Goal: Information Seeking & Learning: Learn about a topic

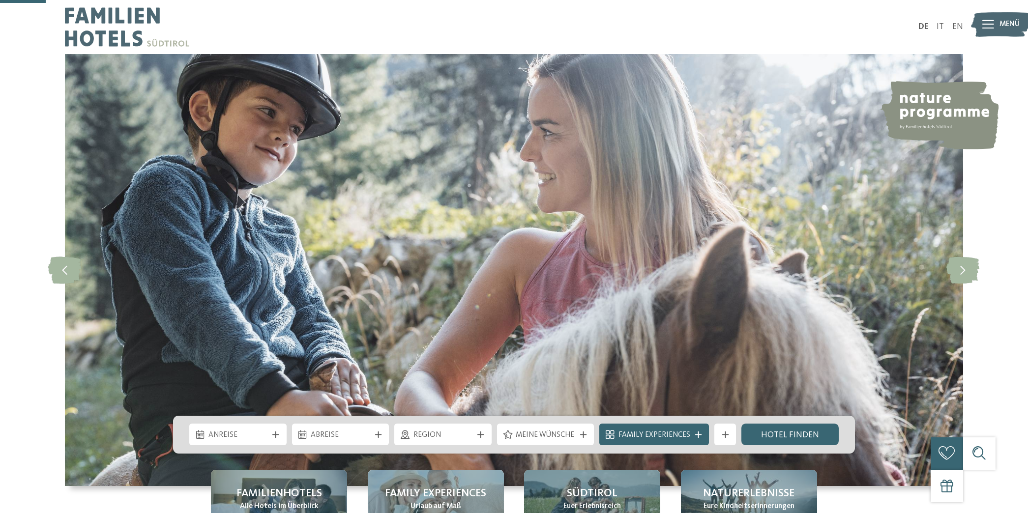
scroll to position [207, 0]
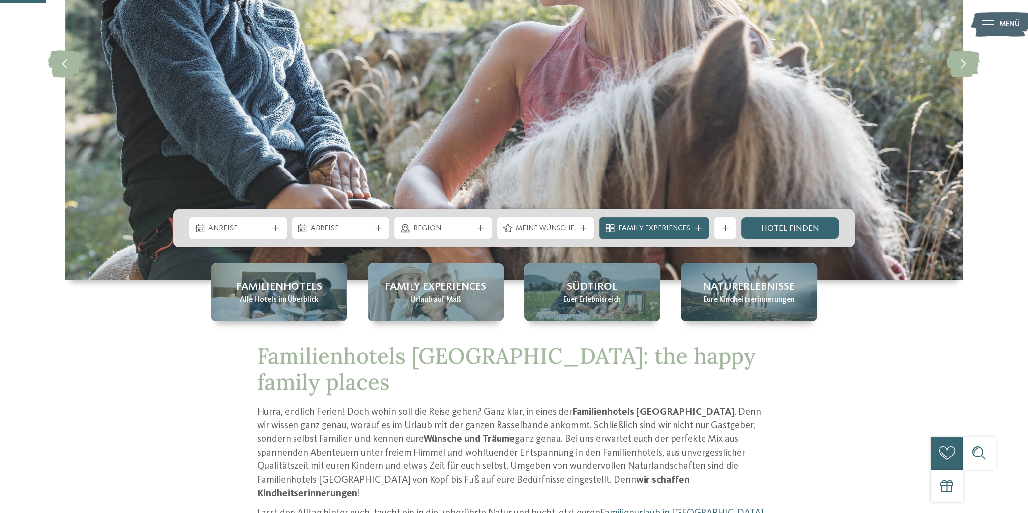
click at [277, 306] on div "Familienhotels Alle Hotels im Überblick" at bounding box center [279, 293] width 136 height 58
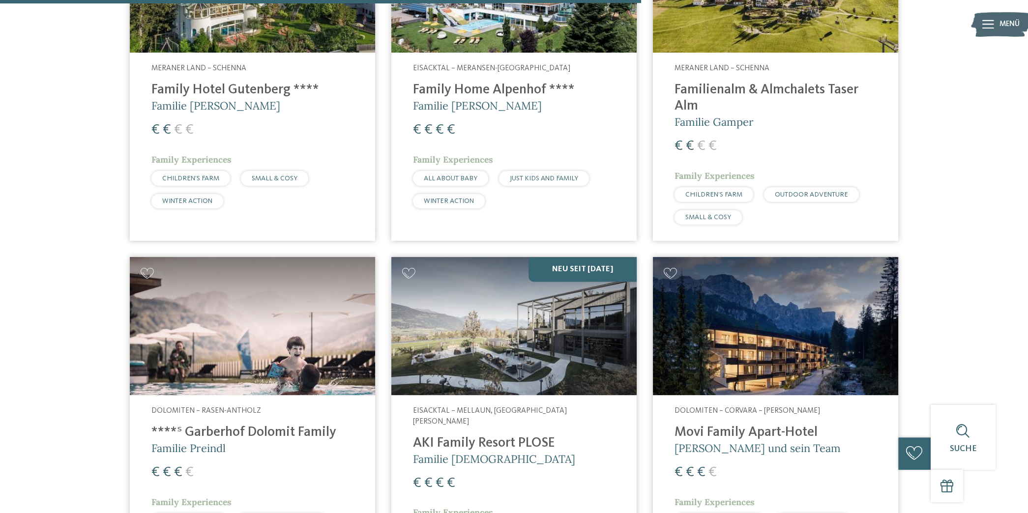
scroll to position [2272, 0]
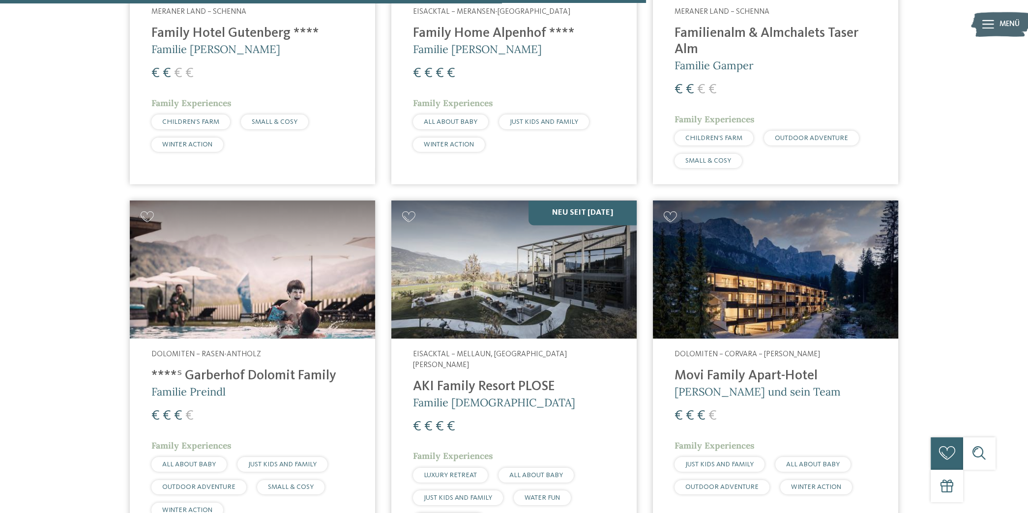
click at [589, 280] on img at bounding box center [513, 270] width 245 height 138
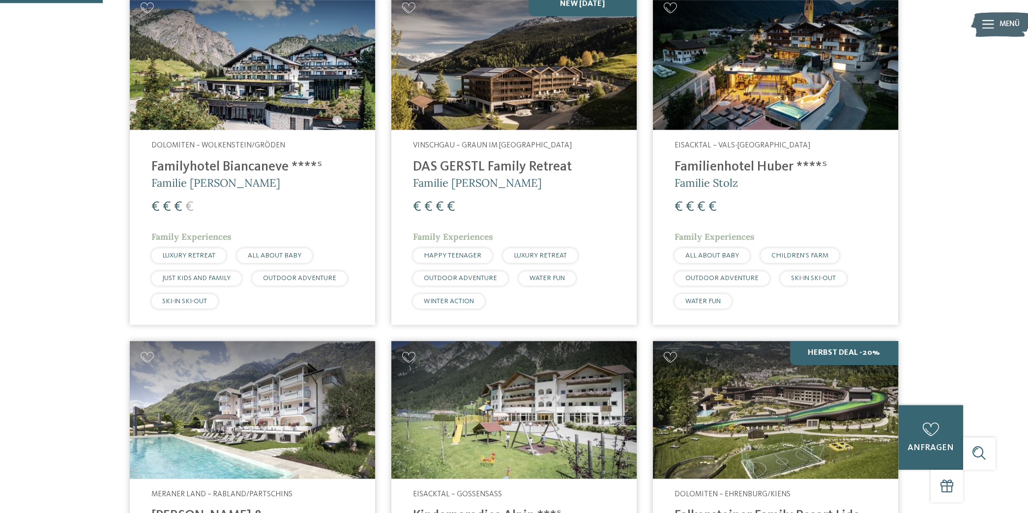
scroll to position [361, 0]
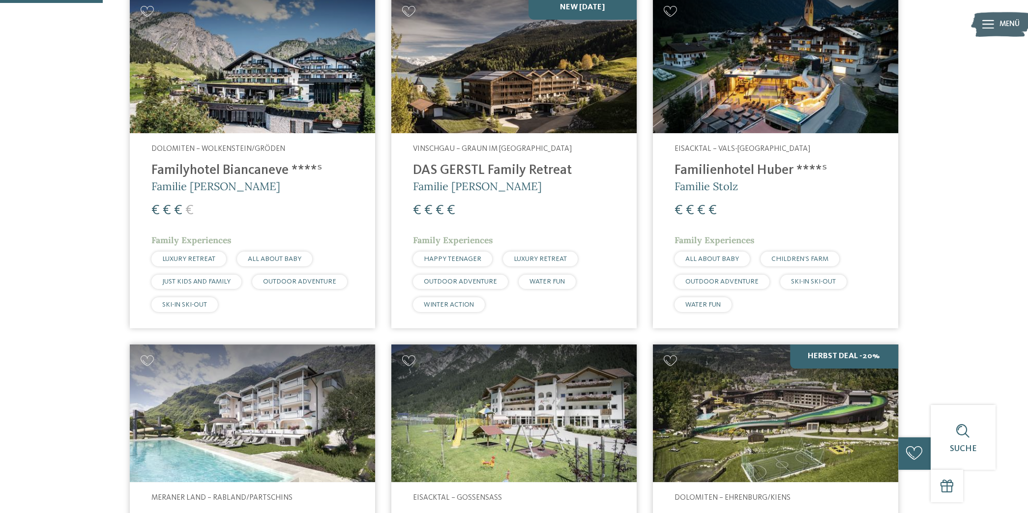
click at [527, 111] on img at bounding box center [513, 64] width 245 height 138
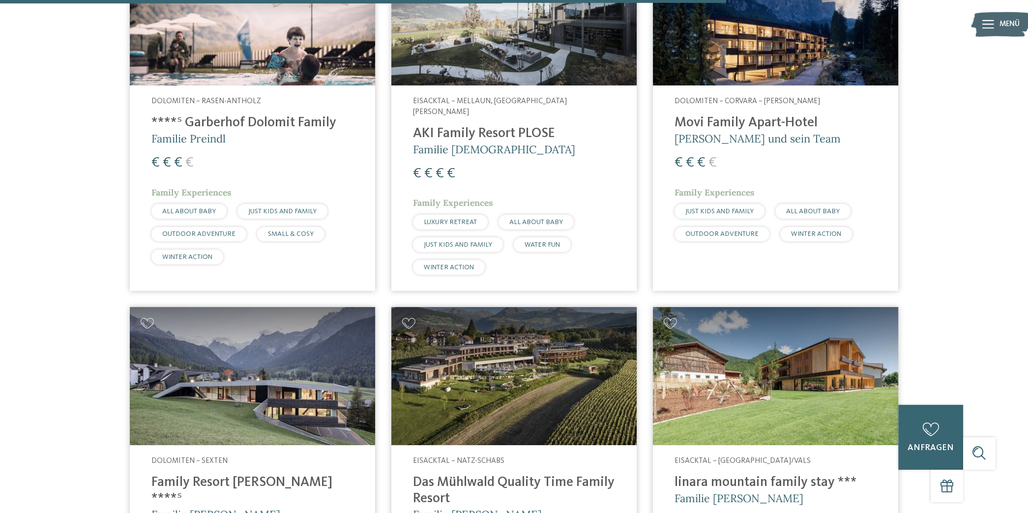
scroll to position [2581, 0]
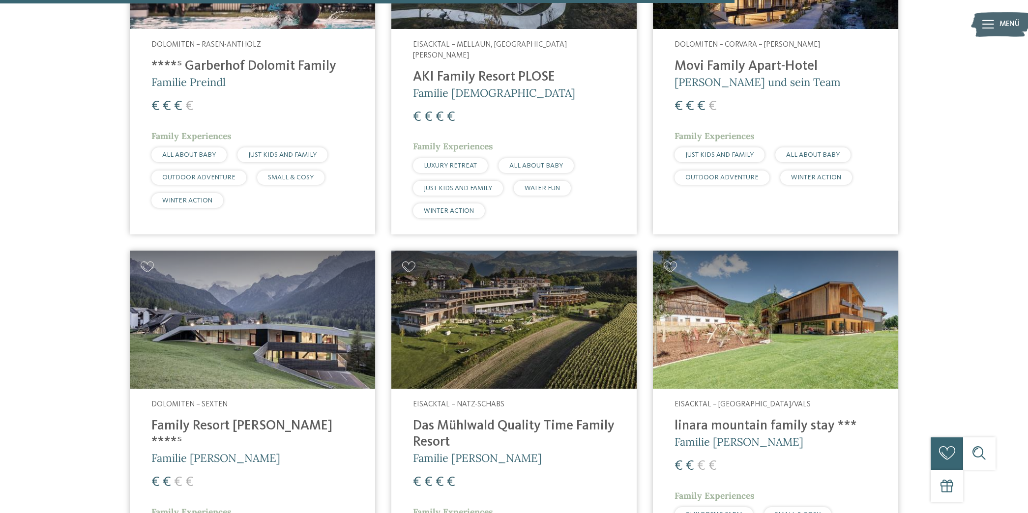
click at [514, 287] on img at bounding box center [513, 320] width 245 height 138
click at [463, 401] on span "Eisacktal – Natz-Schabs" at bounding box center [458, 405] width 91 height 8
click at [508, 290] on img at bounding box center [513, 320] width 245 height 138
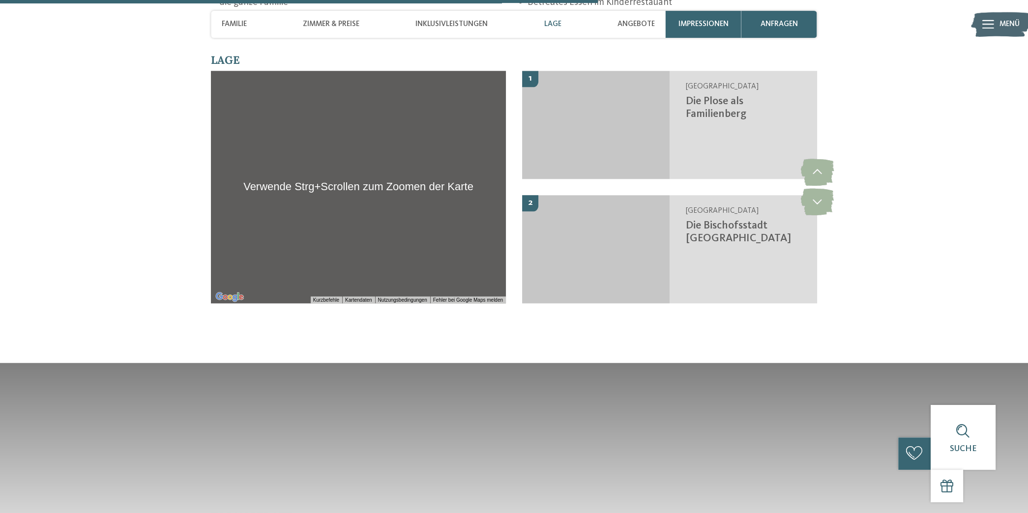
scroll to position [1962, 0]
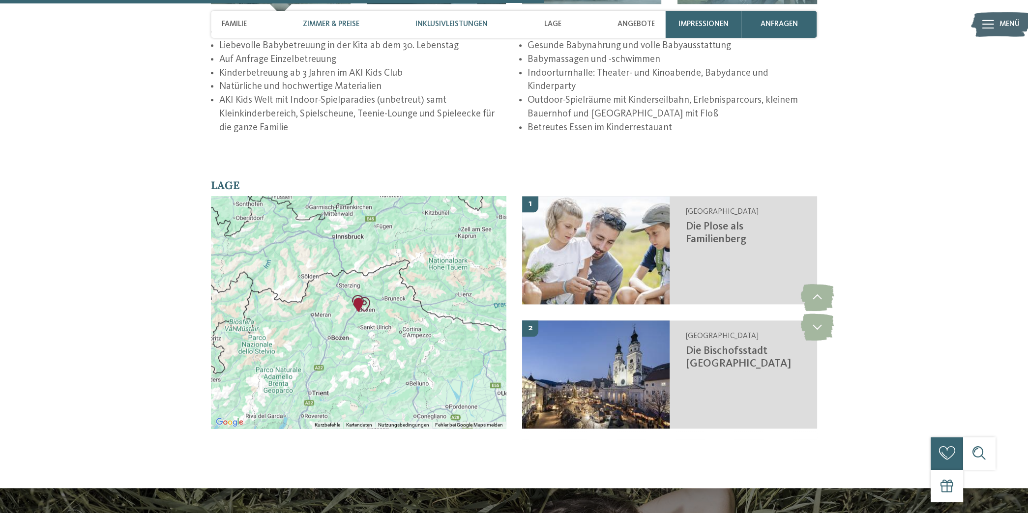
click at [335, 22] on span "Zimmer & Preise" at bounding box center [331, 24] width 57 height 9
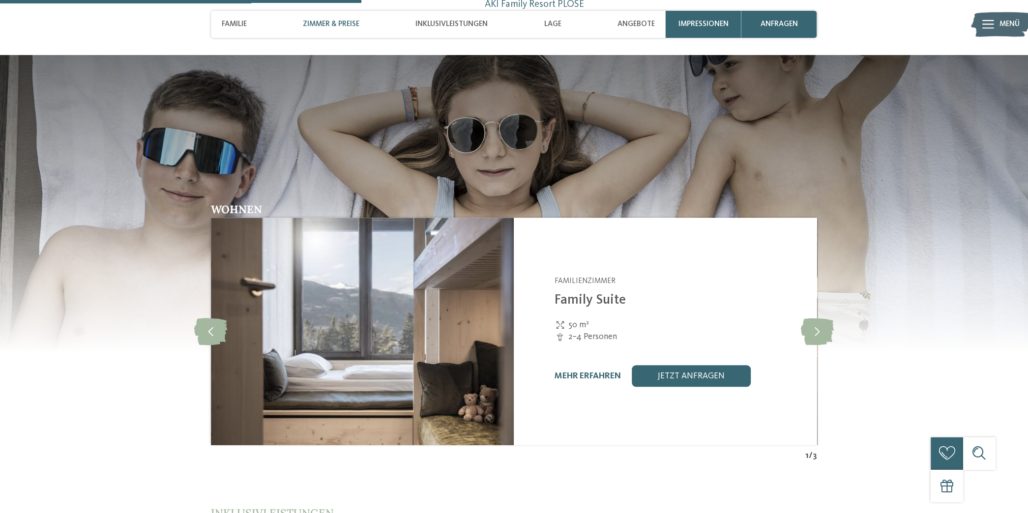
scroll to position [1294, 0]
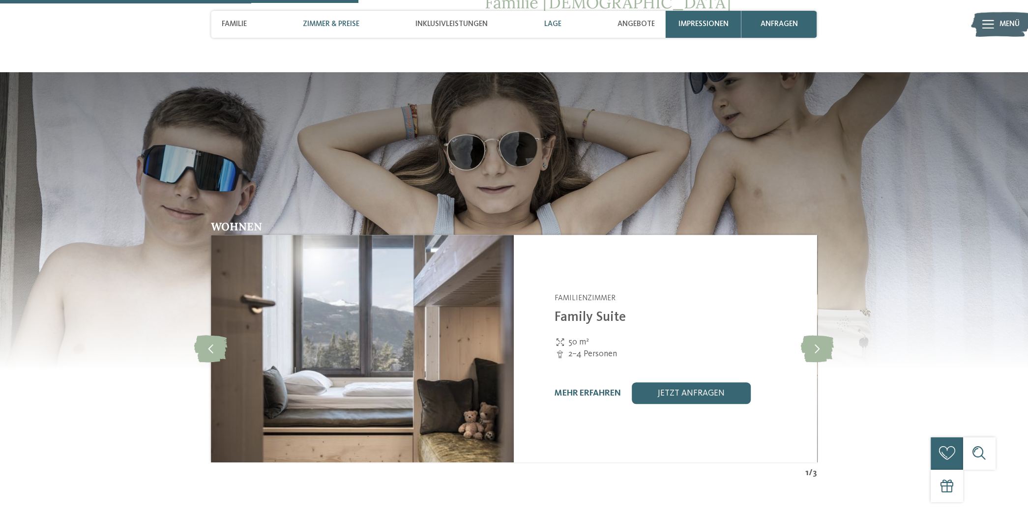
click at [558, 25] on span "Lage" at bounding box center [552, 24] width 17 height 9
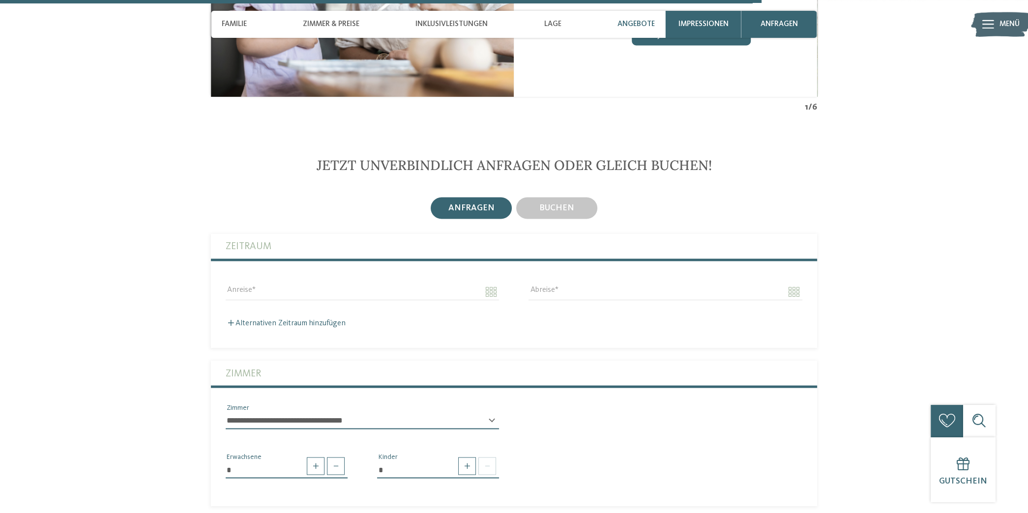
scroll to position [3108, 0]
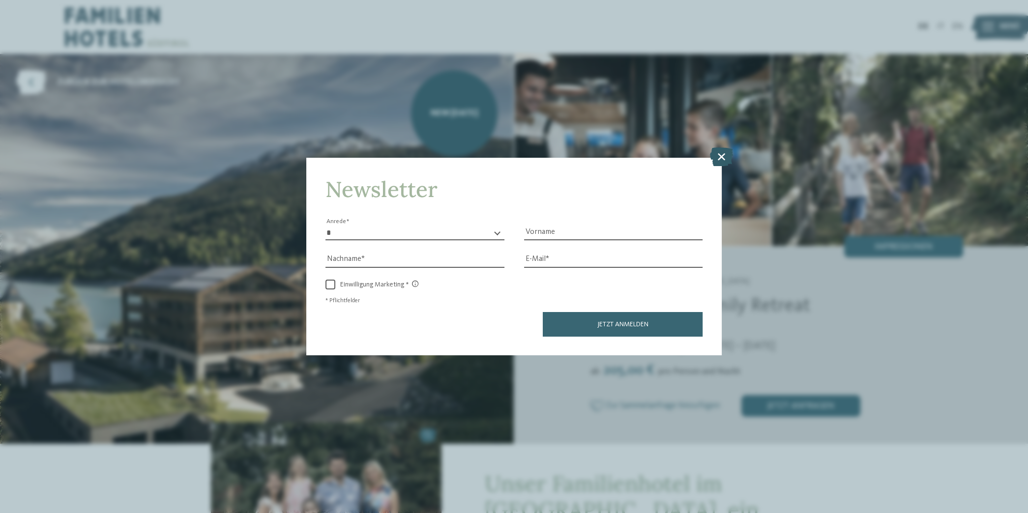
click at [713, 155] on icon at bounding box center [721, 157] width 23 height 19
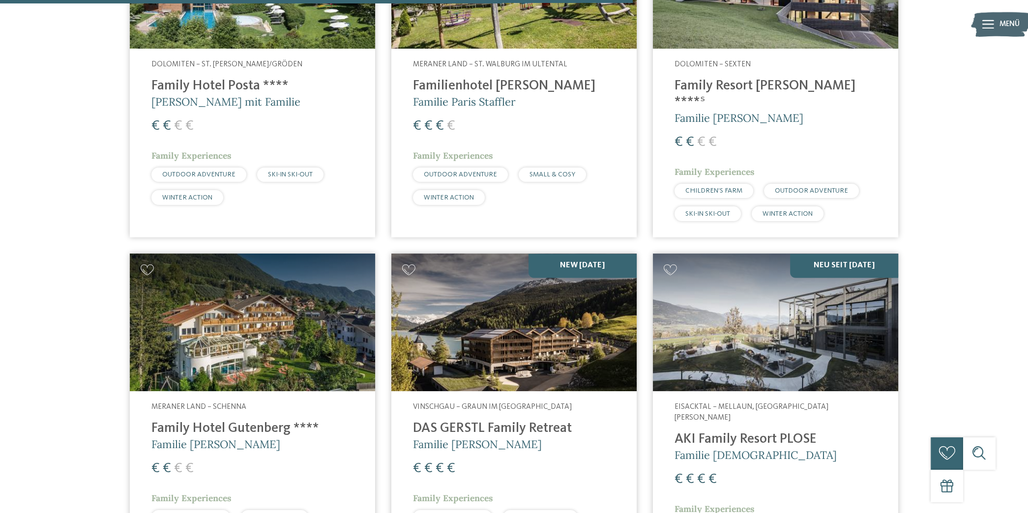
scroll to position [2272, 0]
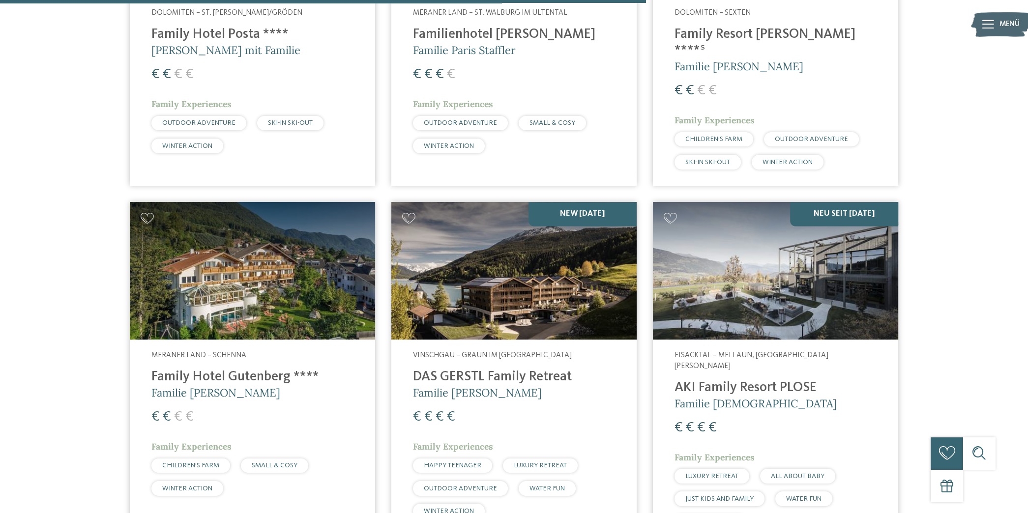
click at [793, 380] on h4 "AKI Family Resort PLOSE" at bounding box center [776, 388] width 202 height 16
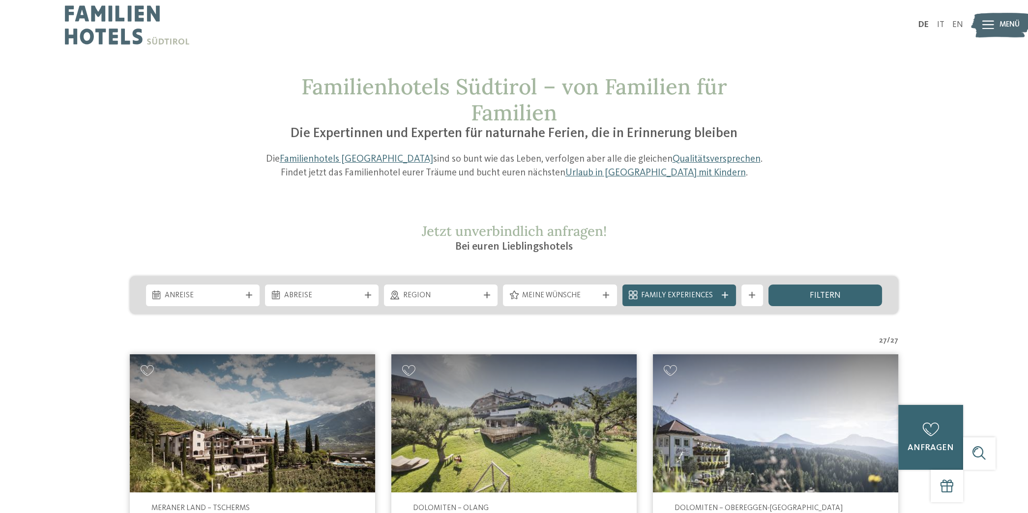
scroll to position [0, 0]
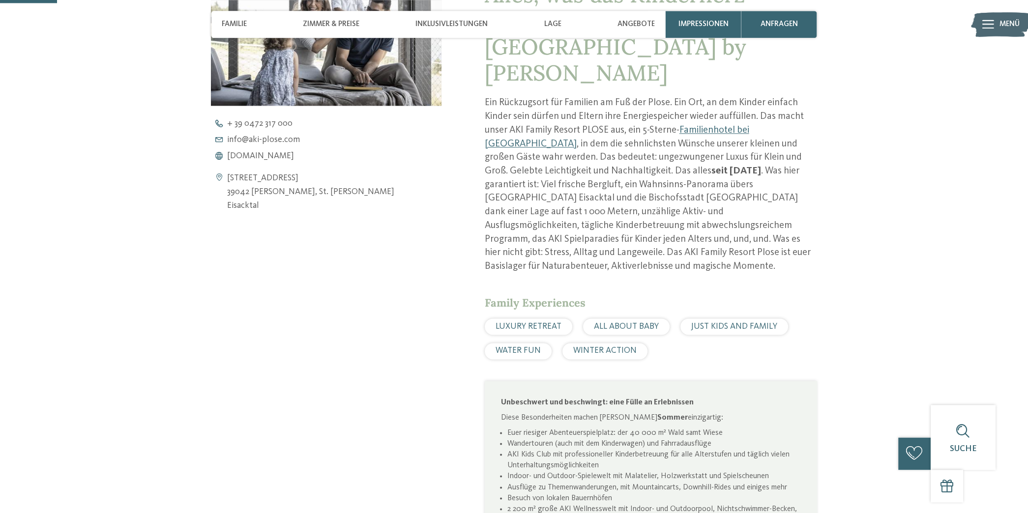
scroll to position [516, 0]
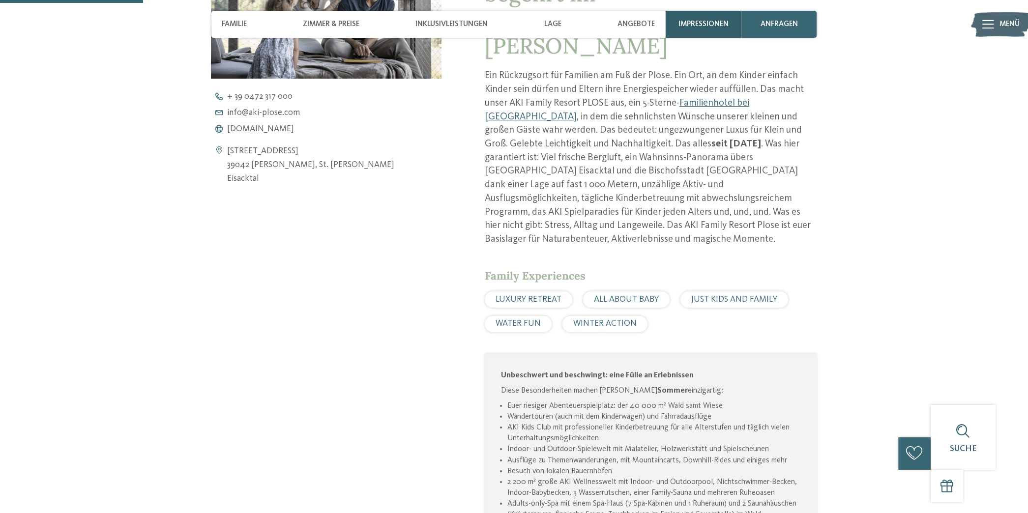
click at [709, 21] on span "Impressionen" at bounding box center [704, 24] width 50 height 9
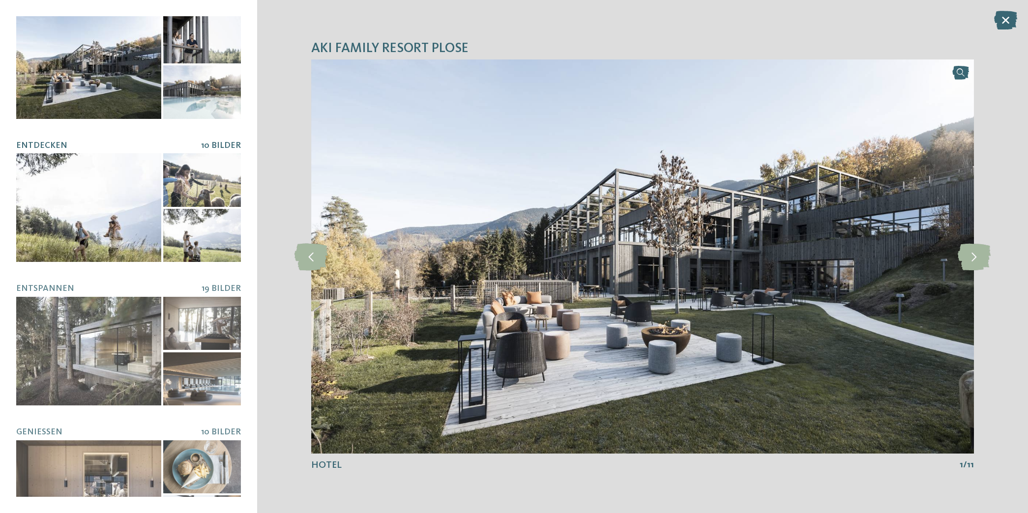
scroll to position [0, 0]
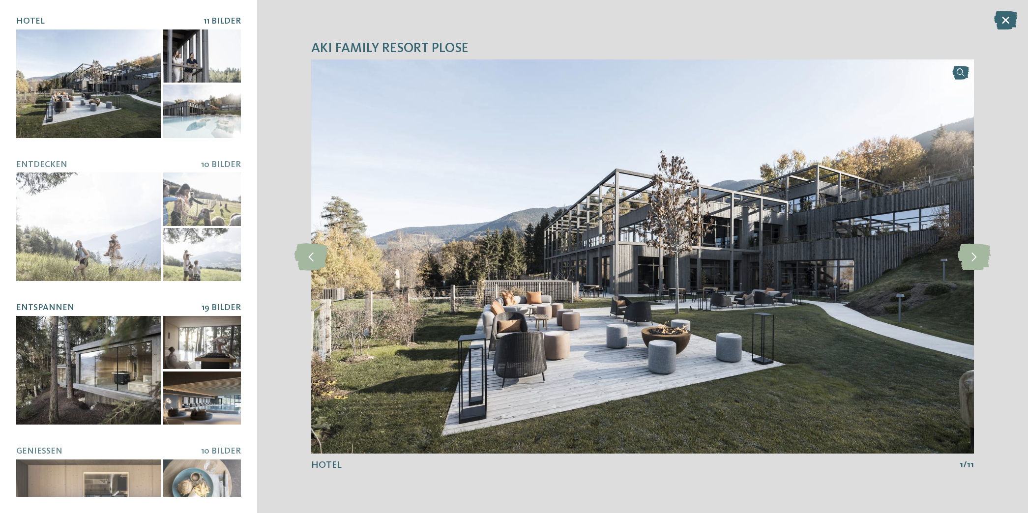
click at [146, 348] on div at bounding box center [88, 370] width 145 height 109
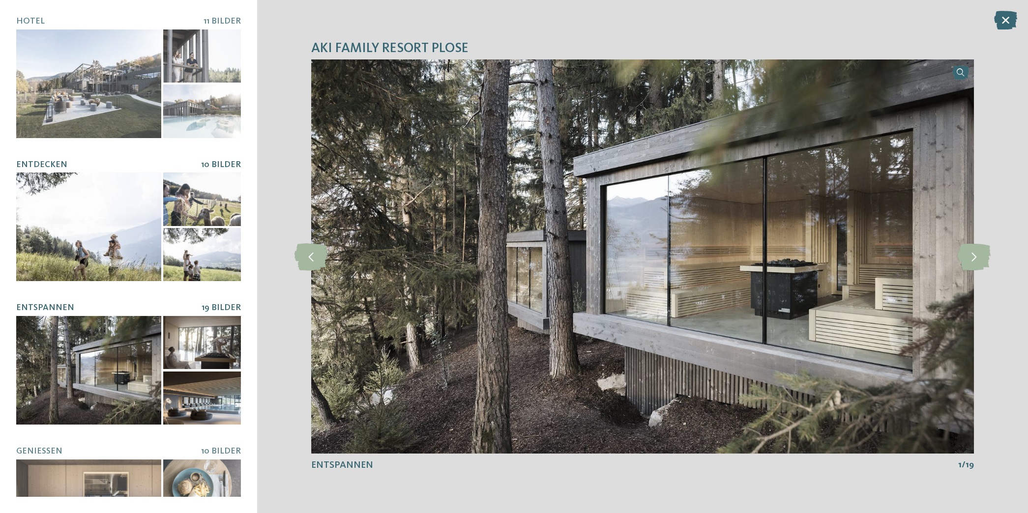
click at [166, 194] on div at bounding box center [202, 199] width 78 height 53
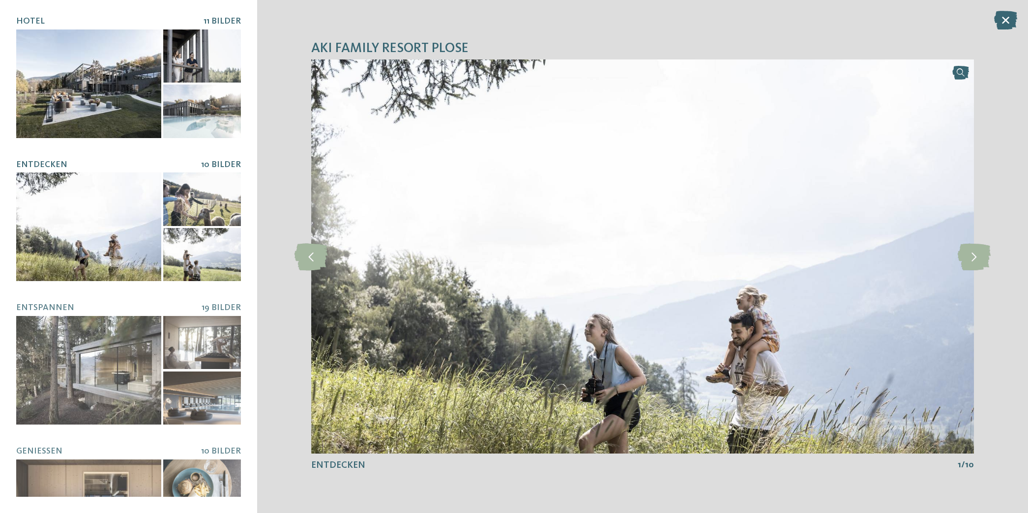
click at [176, 105] on div at bounding box center [202, 111] width 78 height 53
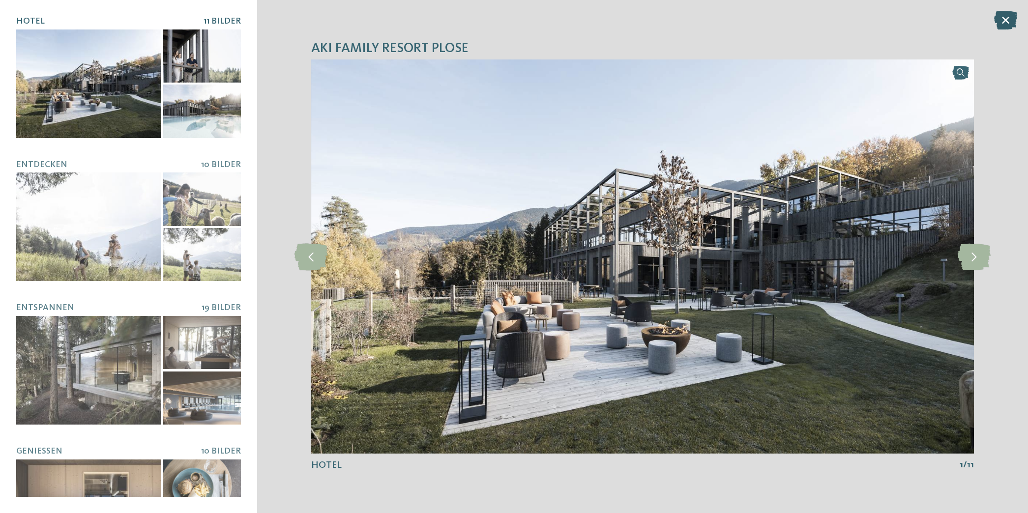
click at [1007, 19] on icon at bounding box center [1005, 20] width 23 height 19
